Goal: Obtain resource: Download file/media

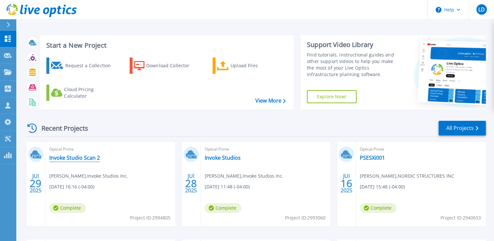
click at [85, 158] on link "Invoke Studio Scan 2" at bounding box center [74, 158] width 51 height 7
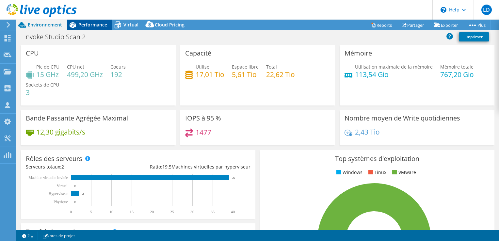
click at [90, 24] on span "Performance" at bounding box center [92, 25] width 29 height 6
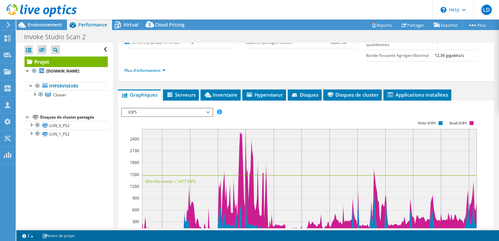
scroll to position [74, 0]
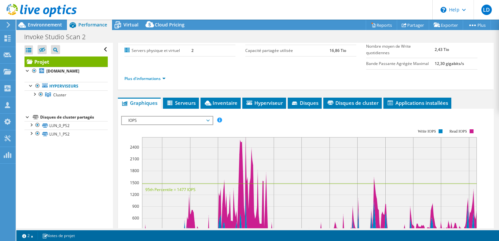
click at [170, 118] on span "IOPS" at bounding box center [167, 121] width 84 height 8
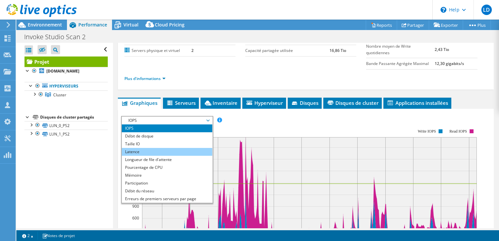
click at [143, 151] on li "Latence" at bounding box center [167, 152] width 91 height 8
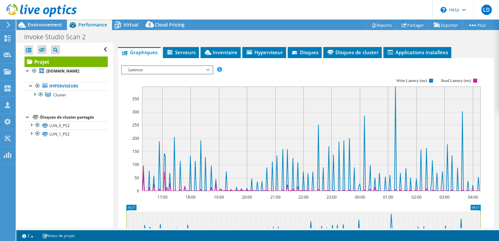
scroll to position [129, 0]
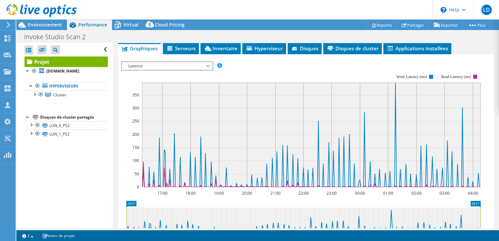
click at [208, 65] on span "Latence" at bounding box center [167, 66] width 84 height 8
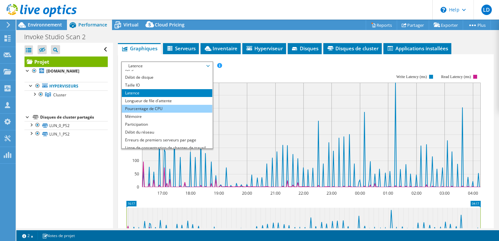
scroll to position [4, 0]
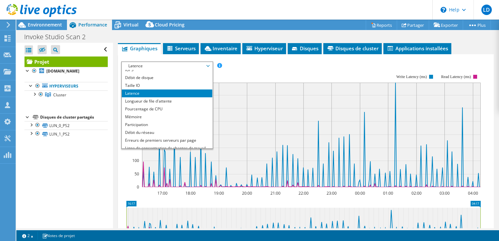
click at [276, 69] on rect at bounding box center [301, 130] width 360 height 131
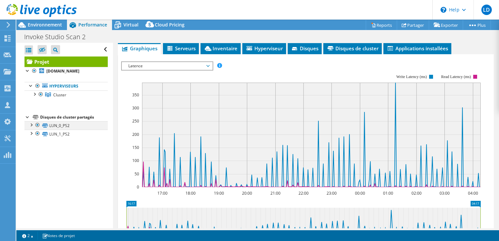
click at [31, 128] on div at bounding box center [31, 124] width 7 height 7
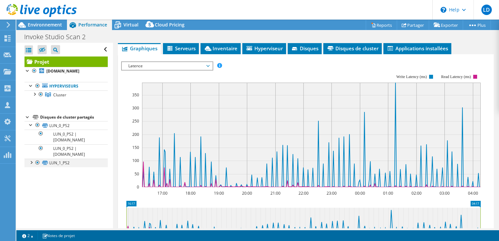
click at [30, 165] on div at bounding box center [31, 162] width 7 height 7
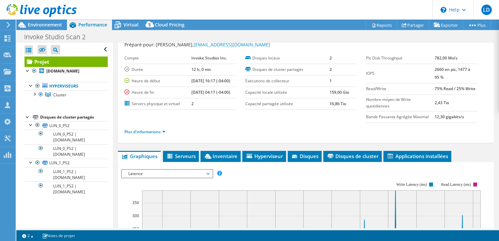
scroll to position [0, 0]
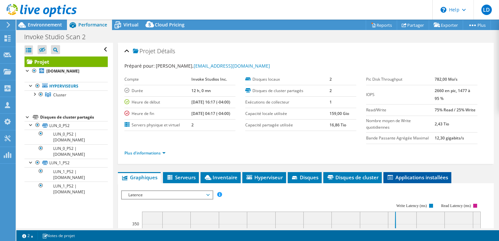
click at [412, 178] on span "Applications installées" at bounding box center [417, 177] width 61 height 7
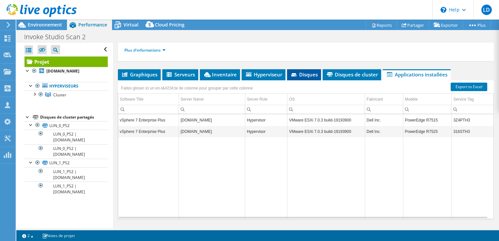
scroll to position [106, 0]
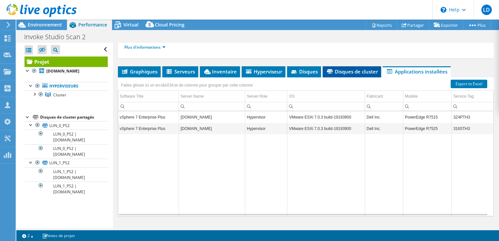
click at [353, 69] on span "Disques de cluster" at bounding box center [352, 71] width 52 height 7
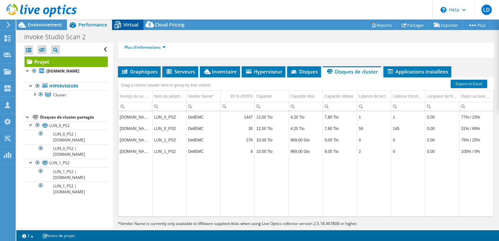
click at [124, 25] on span "Virtual" at bounding box center [131, 25] width 15 height 6
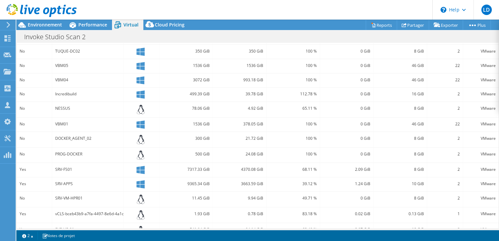
scroll to position [202, 0]
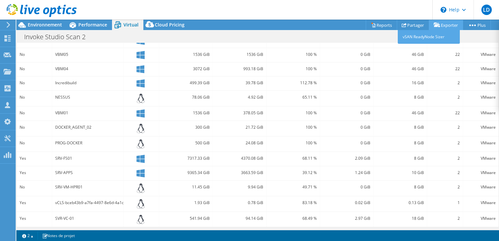
click at [449, 24] on link "Exporter" at bounding box center [446, 25] width 34 height 10
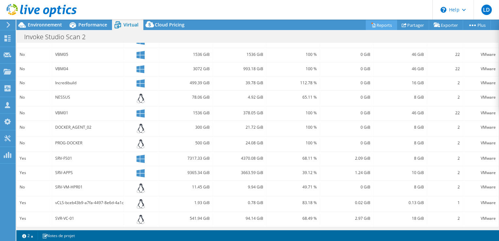
click at [382, 25] on link "Reports" at bounding box center [381, 25] width 31 height 10
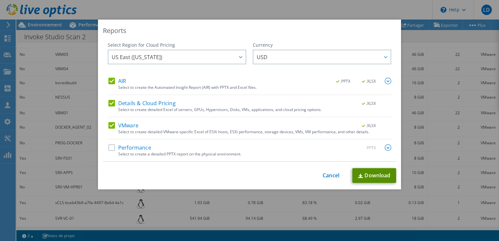
click at [367, 174] on link "Download" at bounding box center [375, 175] width 44 height 15
drag, startPoint x: 328, startPoint y: 175, endPoint x: 321, endPoint y: 175, distance: 6.9
click at [328, 175] on link "Cancel" at bounding box center [331, 176] width 17 height 6
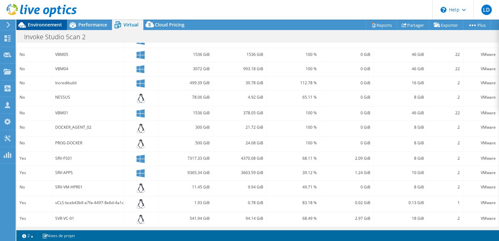
click at [41, 25] on span "Environnement" at bounding box center [45, 25] width 34 height 6
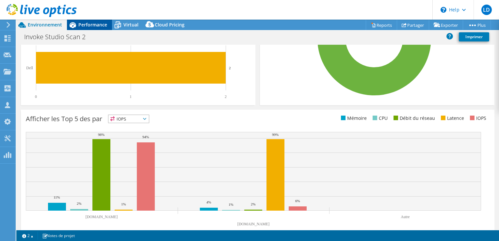
click at [88, 25] on span "Performance" at bounding box center [92, 25] width 29 height 6
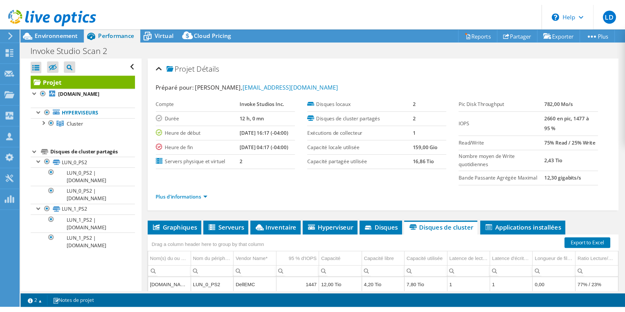
scroll to position [4, 0]
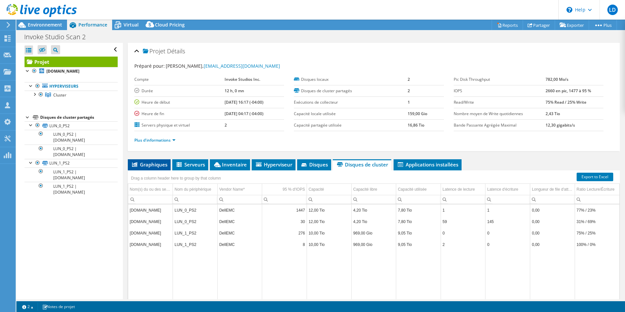
click at [154, 164] on span "Graphiques" at bounding box center [149, 164] width 36 height 7
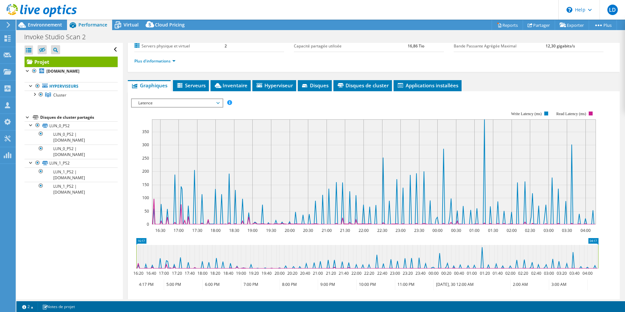
scroll to position [81, 0]
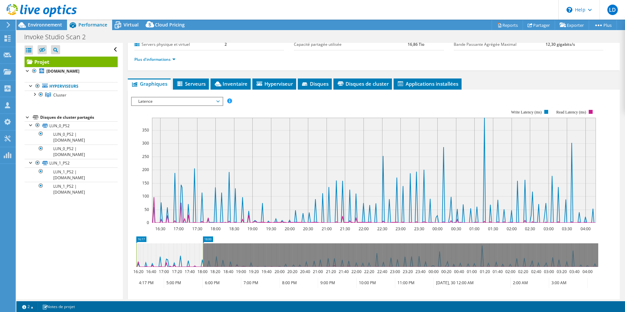
drag, startPoint x: 465, startPoint y: 242, endPoint x: 192, endPoint y: 242, distance: 272.8
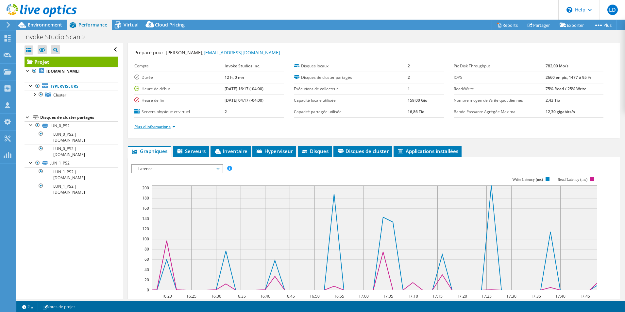
scroll to position [0, 0]
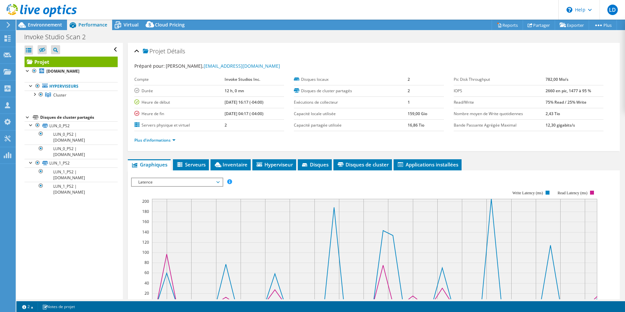
click at [181, 181] on span "Latence" at bounding box center [177, 182] width 84 height 8
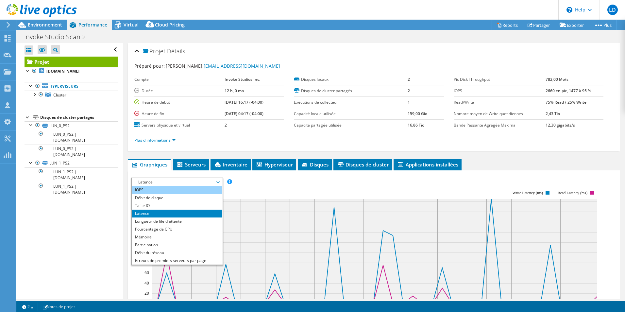
click at [159, 190] on li "IOPS" at bounding box center [177, 190] width 91 height 8
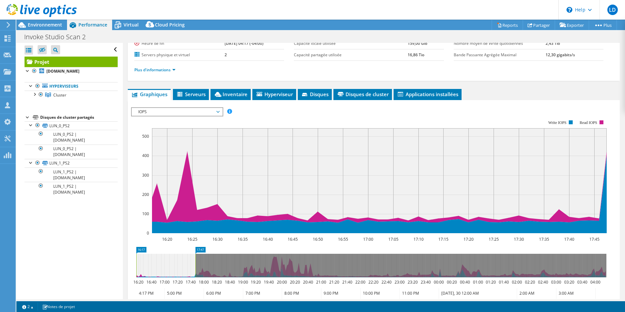
scroll to position [72, 0]
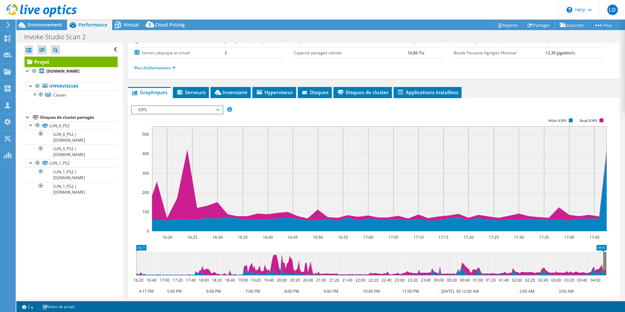
drag, startPoint x: 196, startPoint y: 246, endPoint x: 618, endPoint y: 248, distance: 421.8
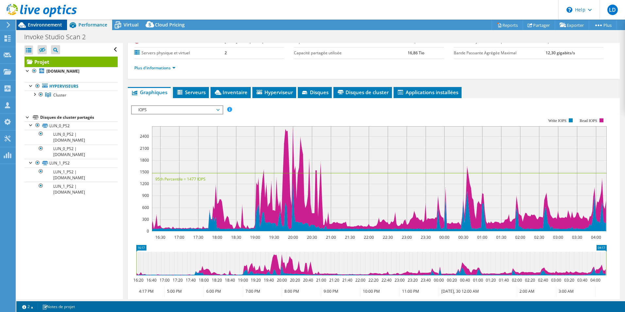
click at [49, 25] on span "Environnement" at bounding box center [45, 25] width 34 height 6
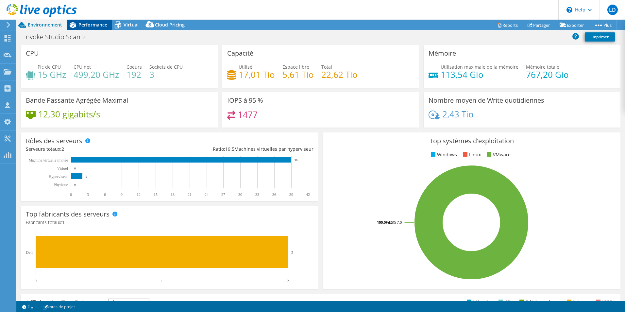
click at [87, 23] on span "Performance" at bounding box center [92, 25] width 29 height 6
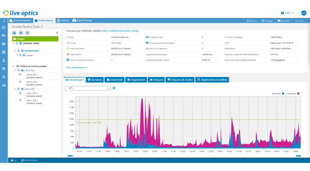
scroll to position [0, 0]
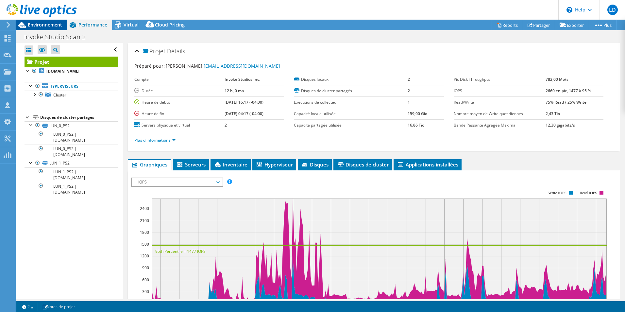
click at [50, 25] on span "Environnement" at bounding box center [45, 25] width 34 height 6
